Goal: Check status: Check status

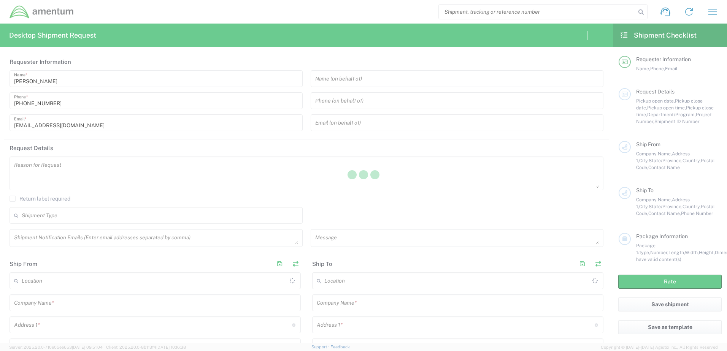
type input "[GEOGRAPHIC_DATA]"
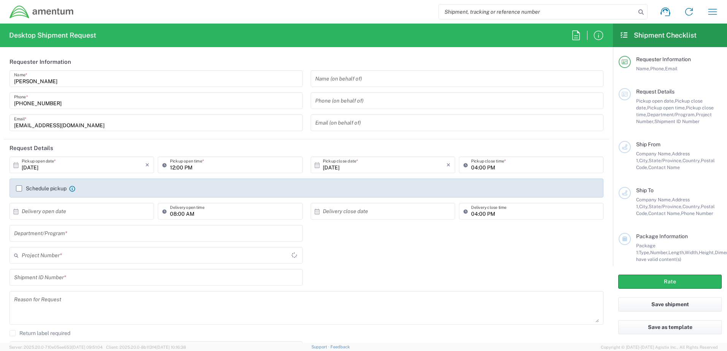
type input "OCCP.705446.FLCVA"
click at [715, 12] on icon "button" at bounding box center [712, 12] width 12 height 12
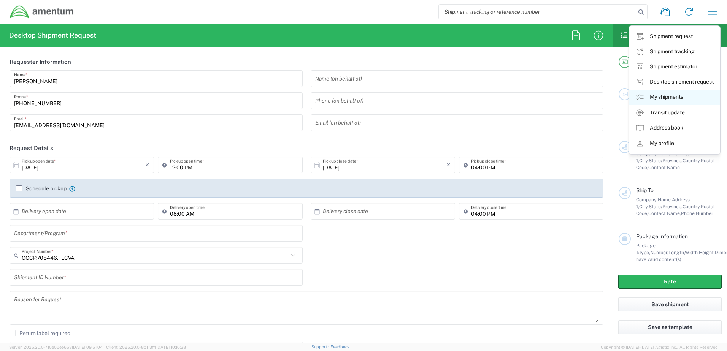
click at [668, 98] on link "My shipments" at bounding box center [674, 97] width 90 height 15
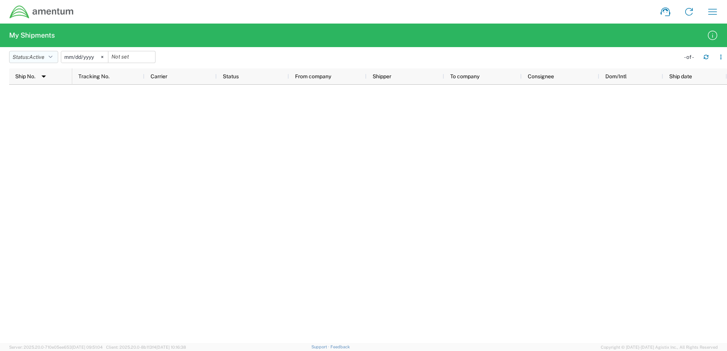
click at [52, 55] on icon "button" at bounding box center [51, 56] width 4 height 5
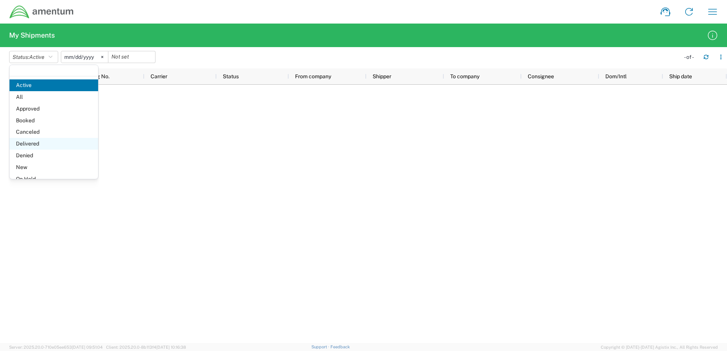
click at [37, 145] on span "Delivered" at bounding box center [54, 144] width 89 height 12
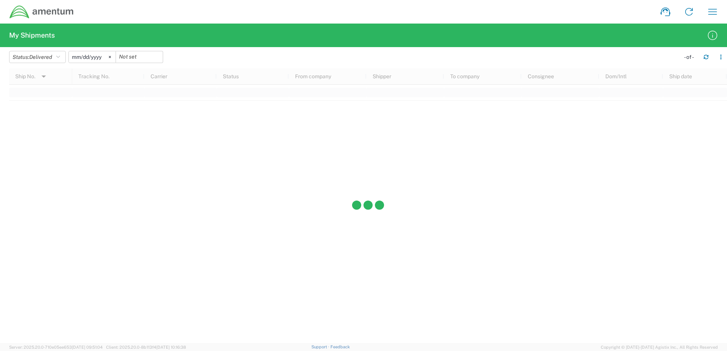
click at [112, 58] on svg-icon at bounding box center [109, 56] width 11 height 11
